Goal: Transaction & Acquisition: Book appointment/travel/reservation

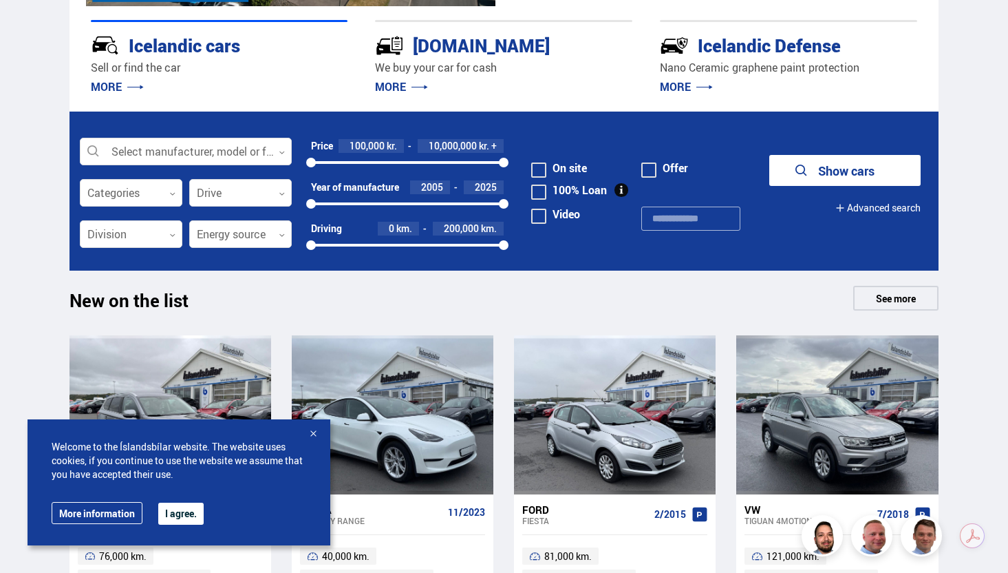
scroll to position [338, 0]
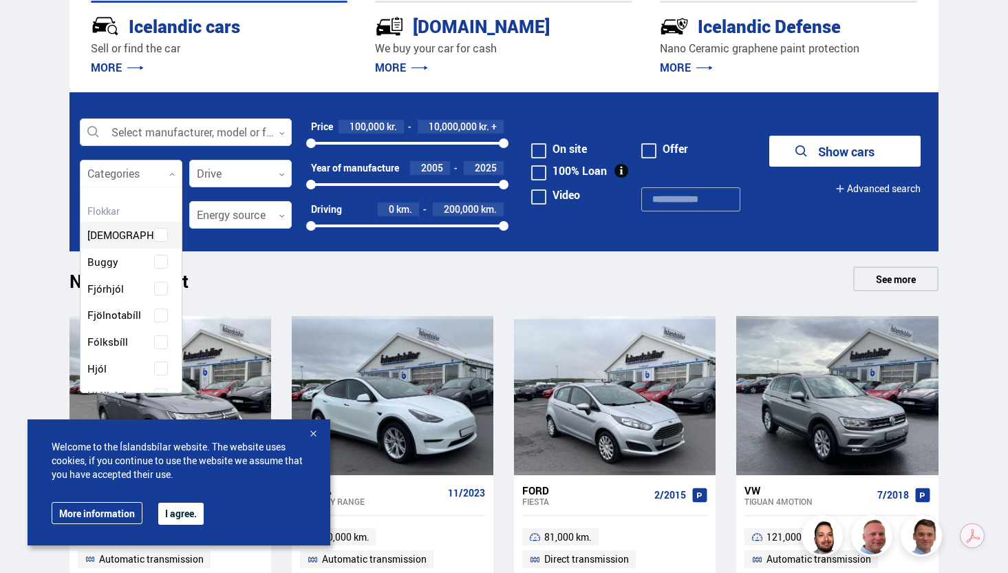
click at [164, 177] on div at bounding box center [131, 174] width 103 height 28
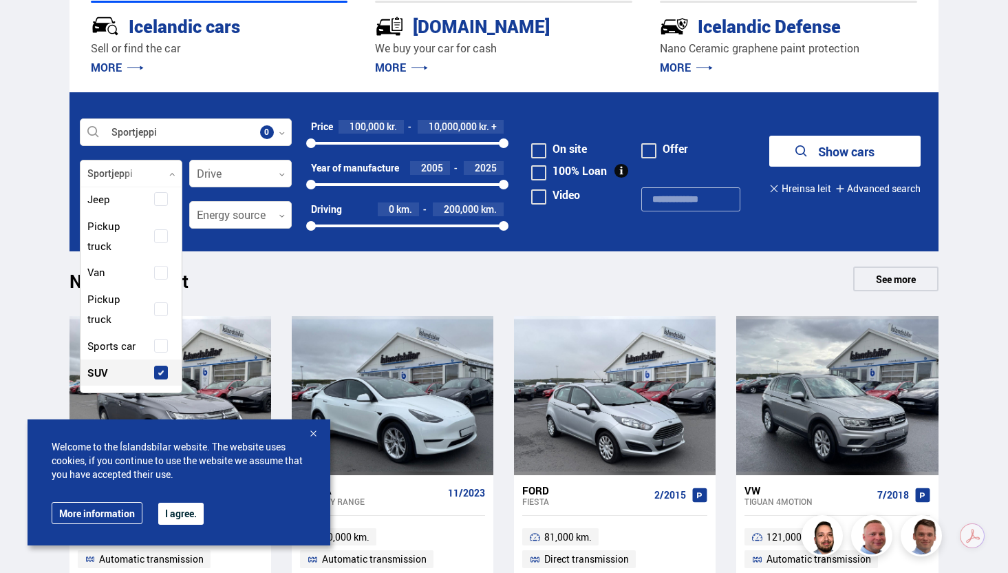
scroll to position [421, 0]
click at [149, 326] on label "SUV" at bounding box center [119, 327] width 70 height 20
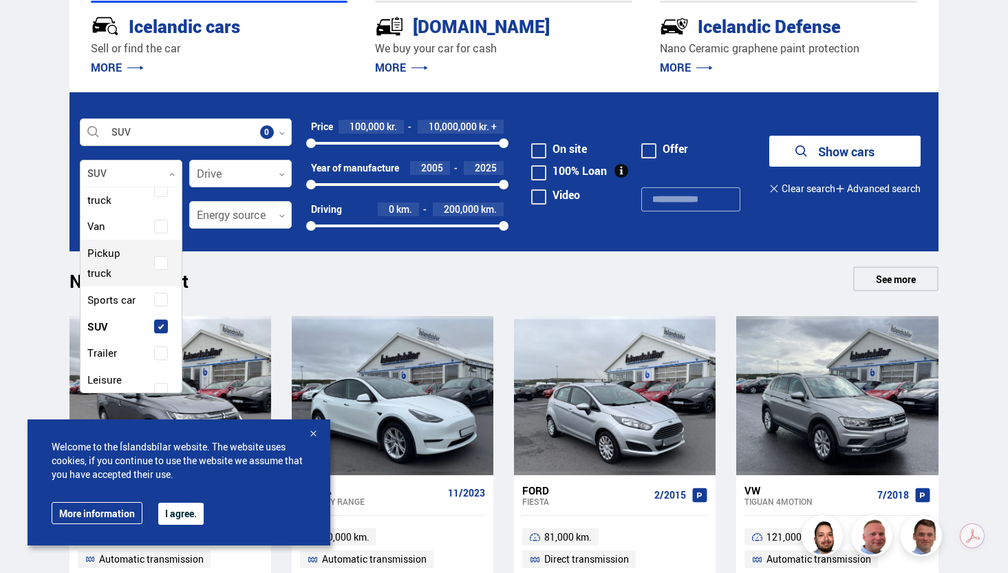
click at [159, 265] on span at bounding box center [161, 263] width 14 height 14
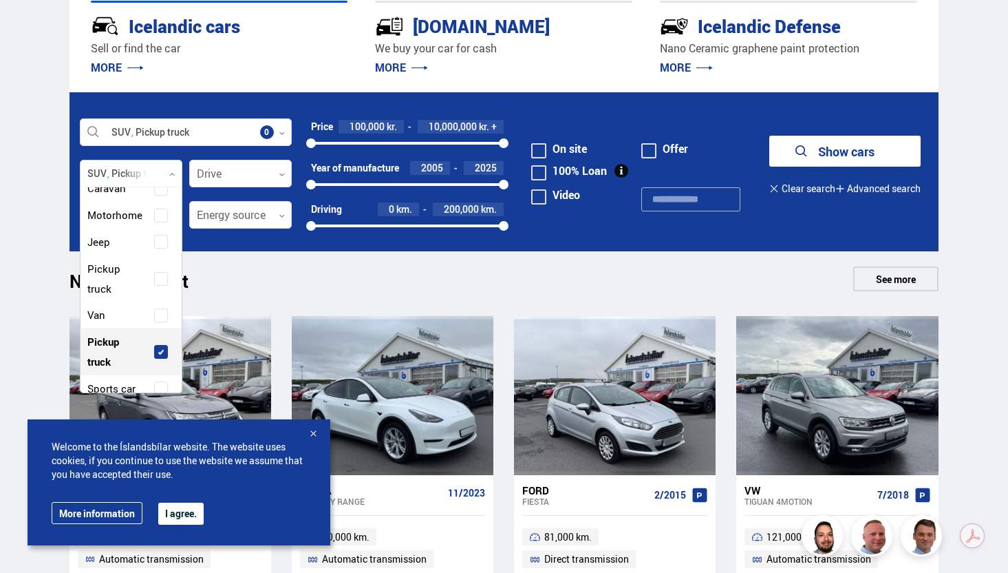
scroll to position [330, 0]
click at [158, 242] on span at bounding box center [161, 244] width 6 height 6
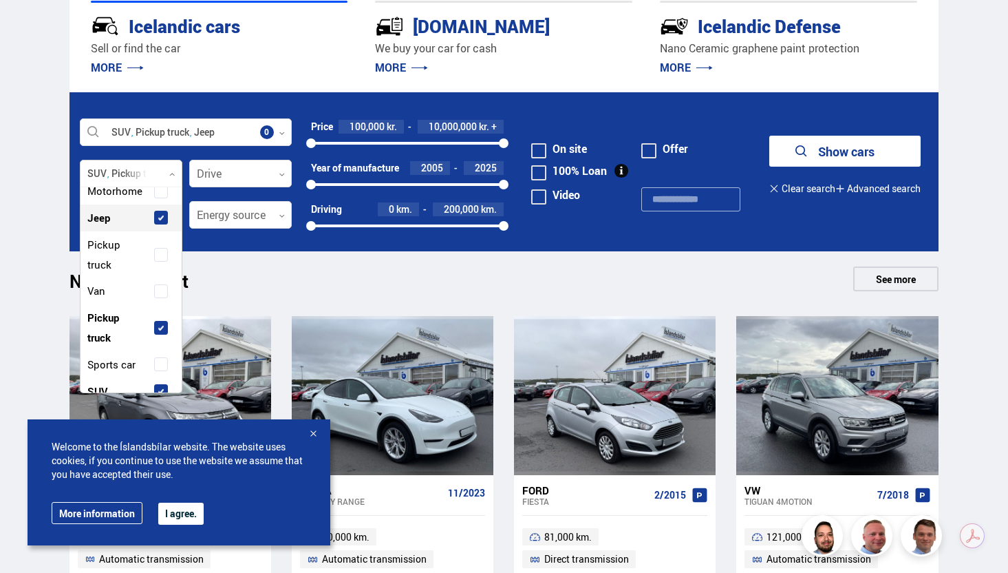
scroll to position [354, 0]
click at [158, 247] on div "Pickup truck" at bounding box center [131, 257] width 94 height 40
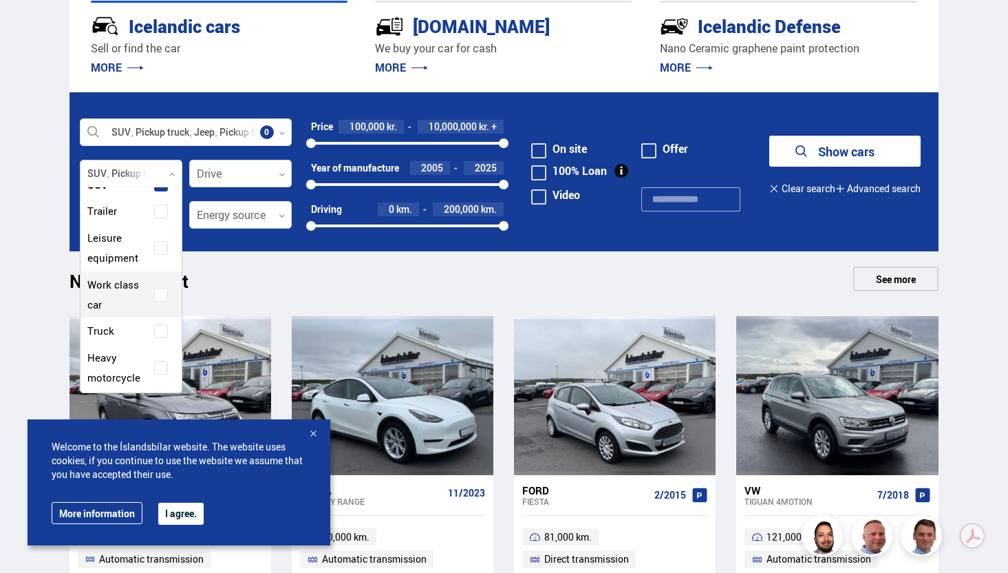
scroll to position [575, 0]
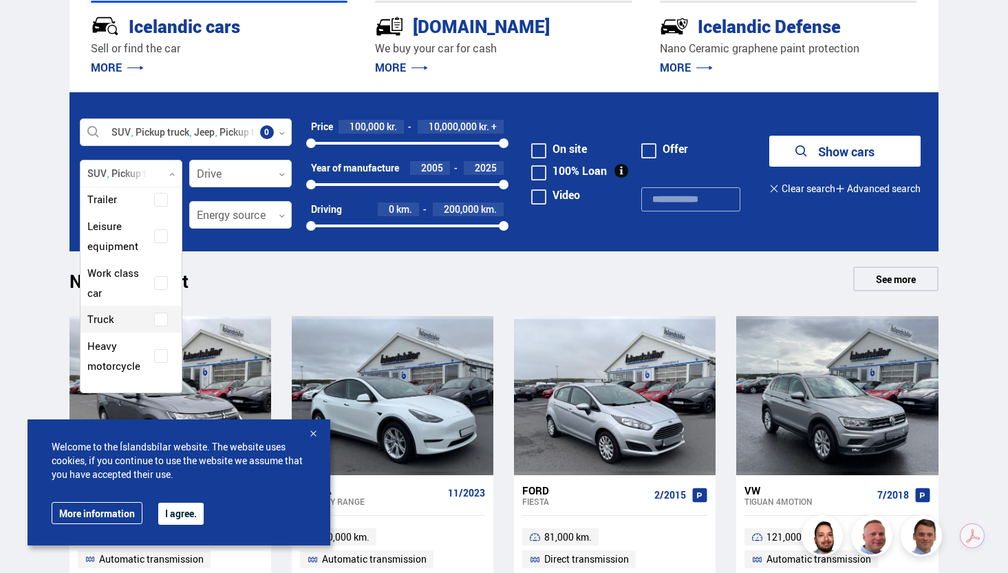
click at [799, 151] on icon "submit" at bounding box center [802, 151] width 17 height 17
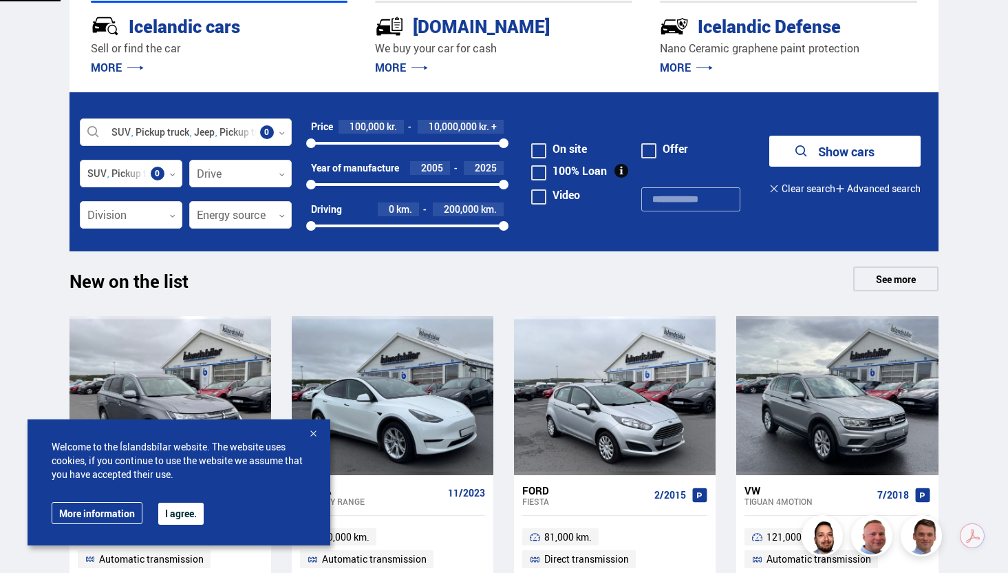
click at [799, 151] on icon "submit" at bounding box center [802, 151] width 17 height 17
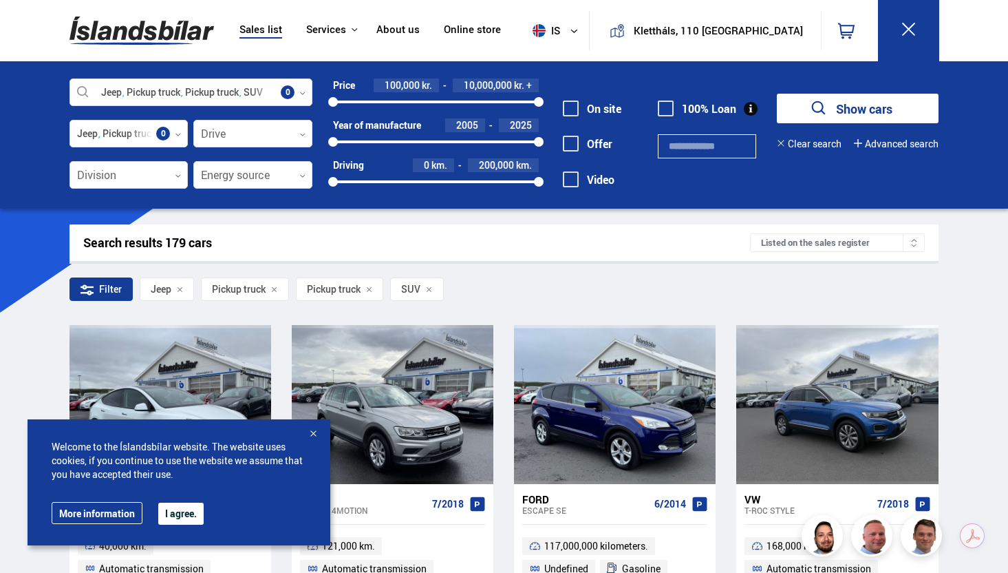
click at [315, 436] on div at bounding box center [313, 434] width 14 height 14
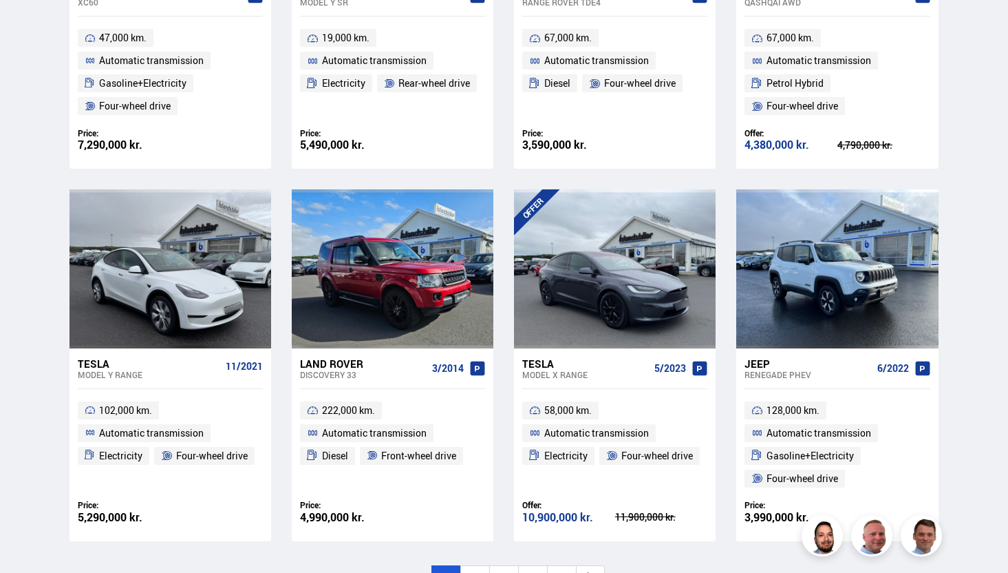
scroll to position [1975, 0]
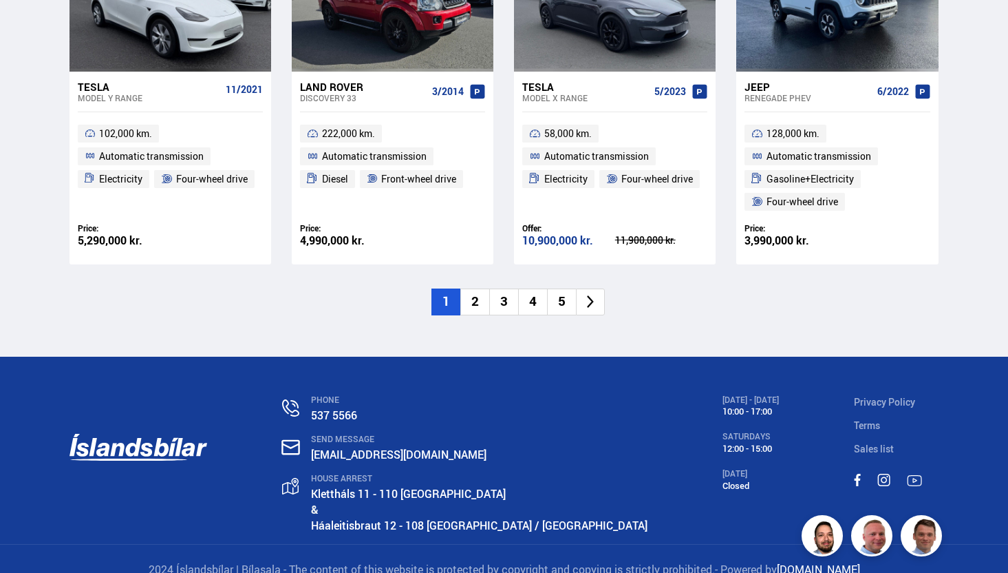
click at [505, 294] on font "3" at bounding box center [504, 301] width 8 height 18
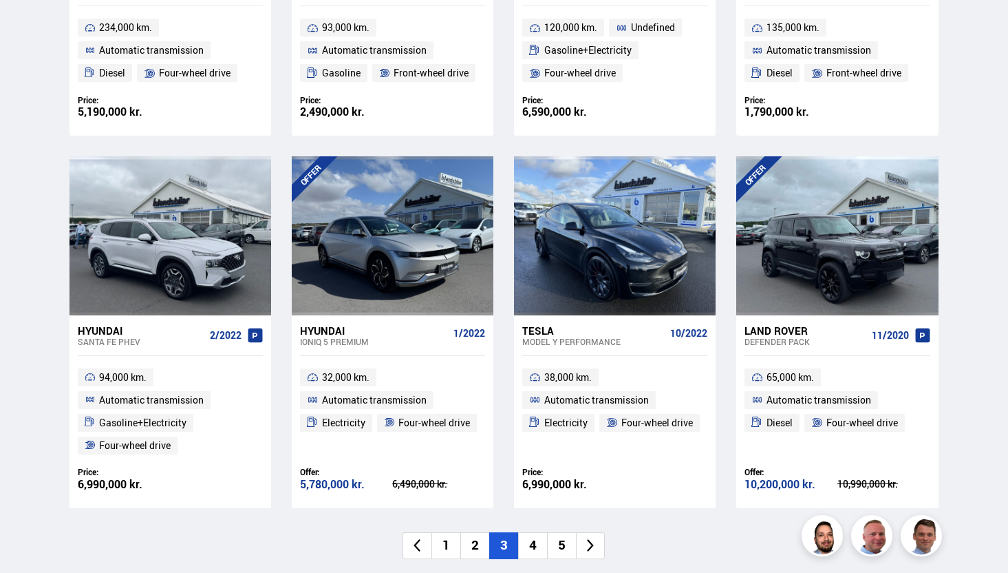
scroll to position [2006, 0]
